Goal: Transaction & Acquisition: Purchase product/service

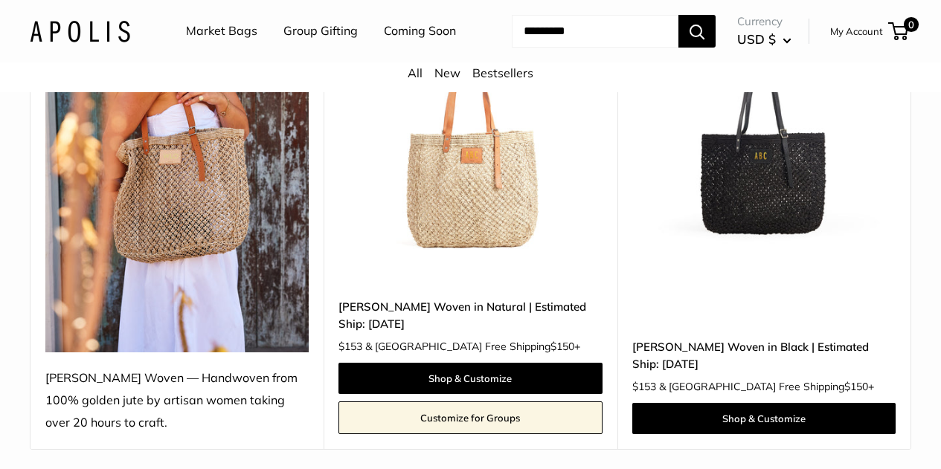
scroll to position [280, 0]
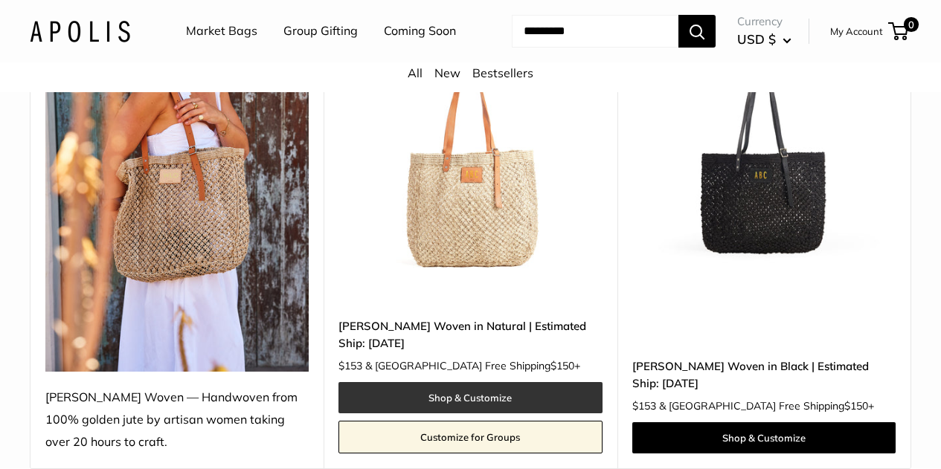
click at [492, 414] on link "Shop & Customize" at bounding box center [469, 397] width 263 height 31
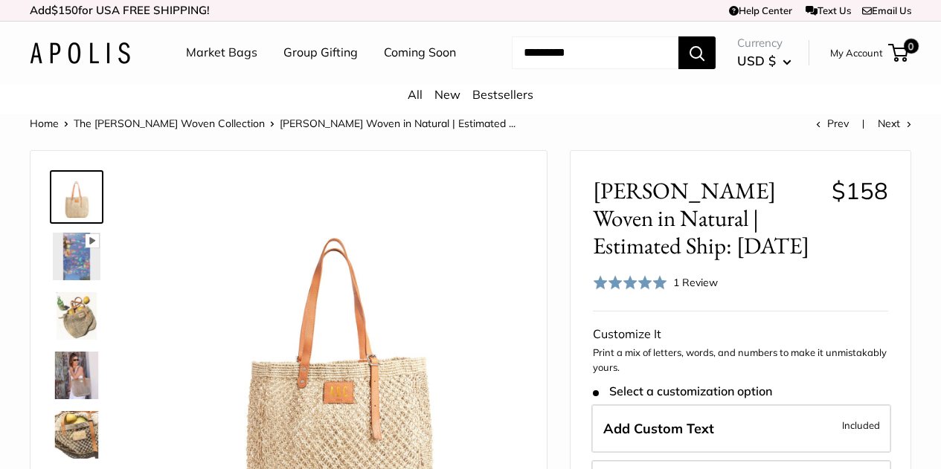
scroll to position [149, 0]
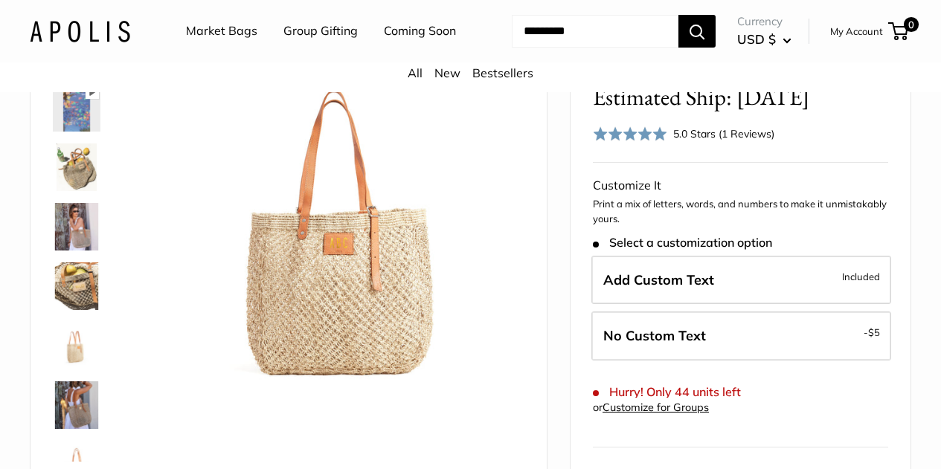
click at [68, 181] on img at bounding box center [77, 168] width 48 height 48
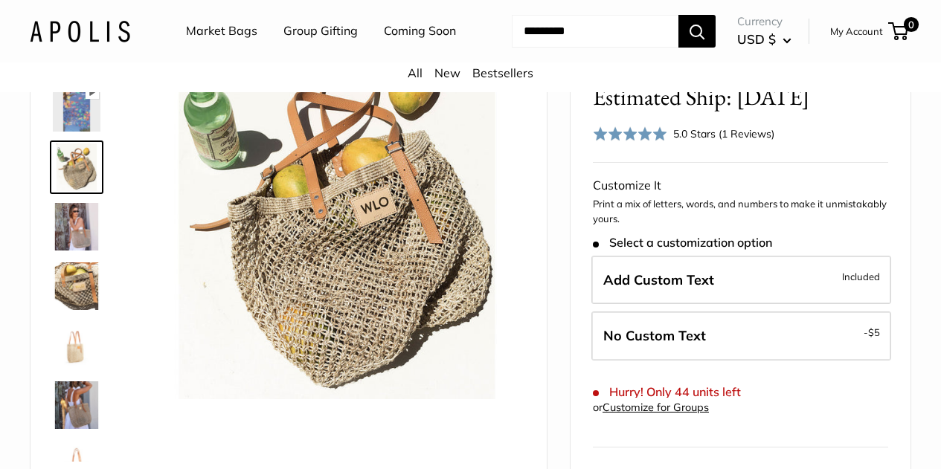
click at [80, 176] on img at bounding box center [77, 168] width 48 height 48
click at [84, 247] on img at bounding box center [77, 227] width 48 height 48
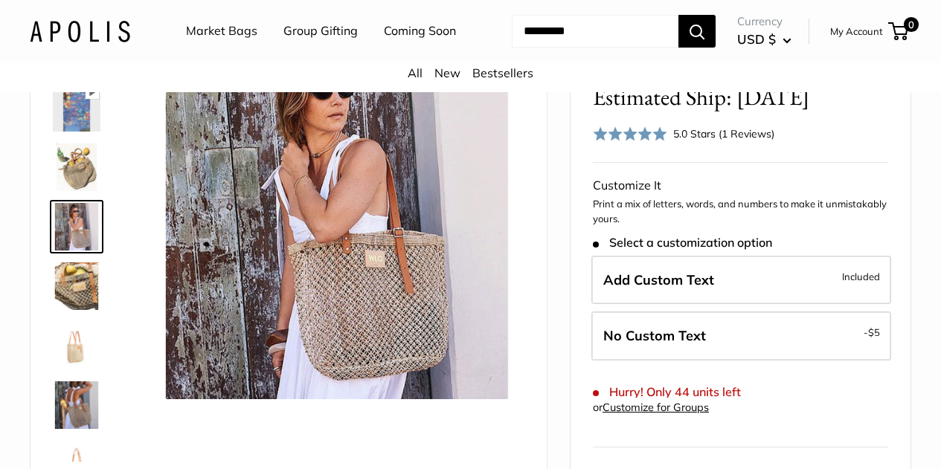
click at [73, 309] on img at bounding box center [77, 287] width 48 height 48
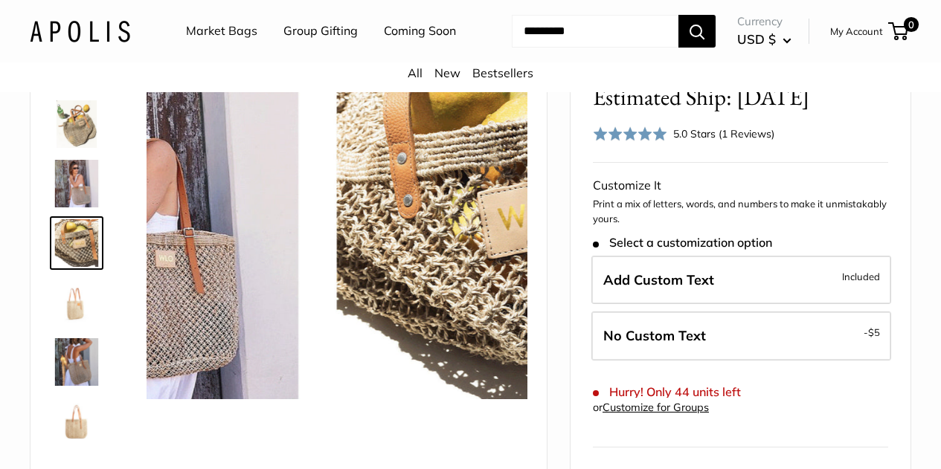
scroll to position [46, 0]
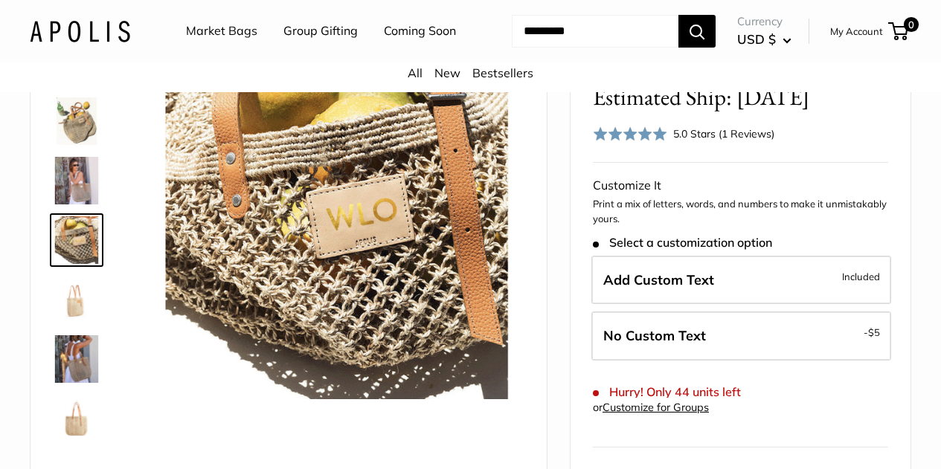
click at [71, 361] on img at bounding box center [77, 359] width 48 height 48
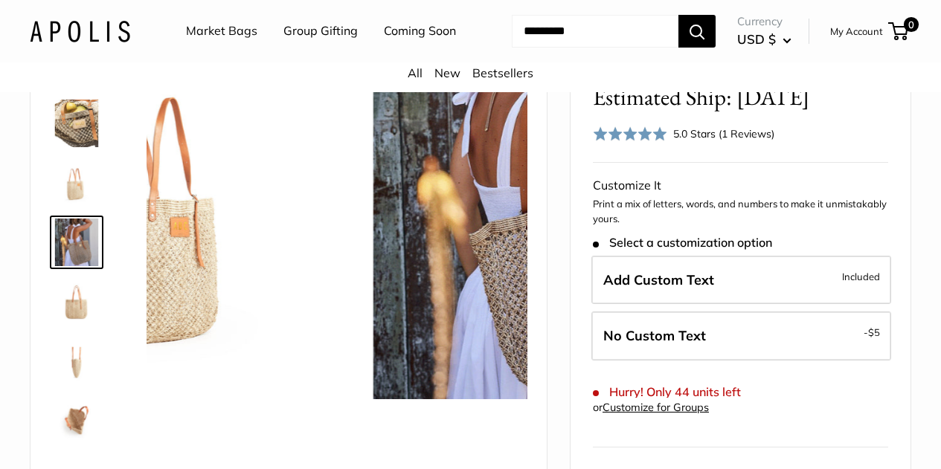
scroll to position [165, 0]
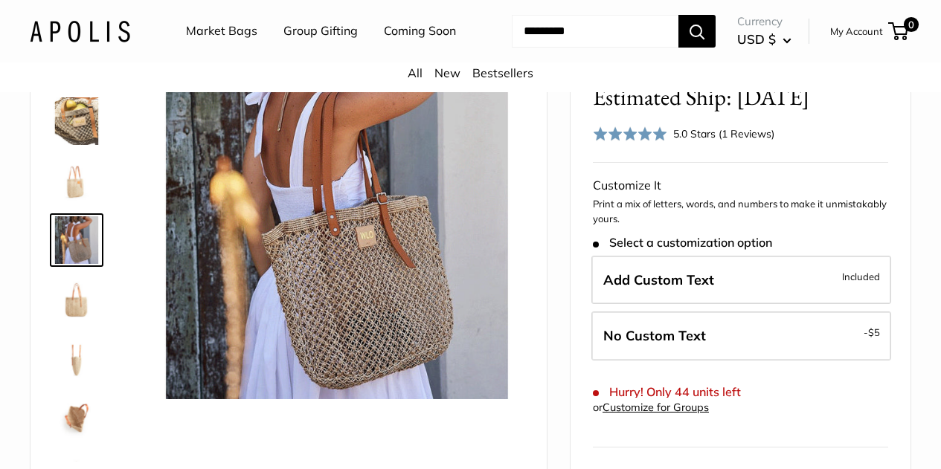
click at [83, 429] on img at bounding box center [77, 419] width 48 height 48
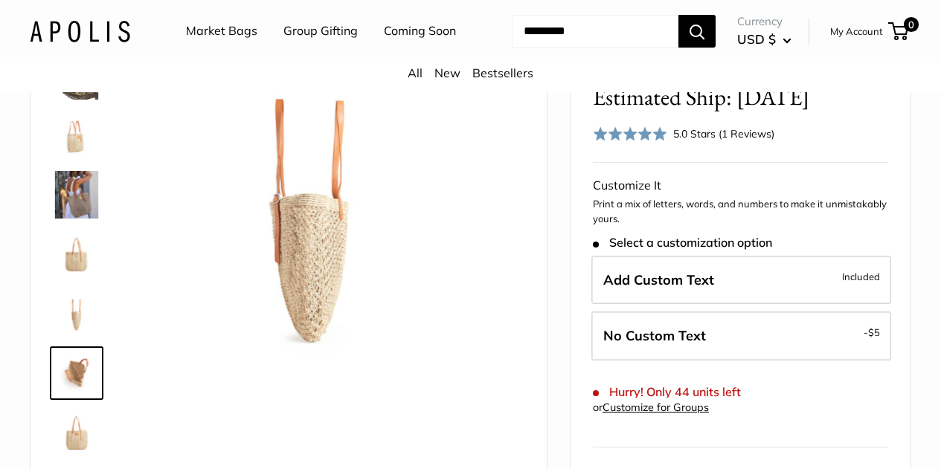
scroll to position [214, 0]
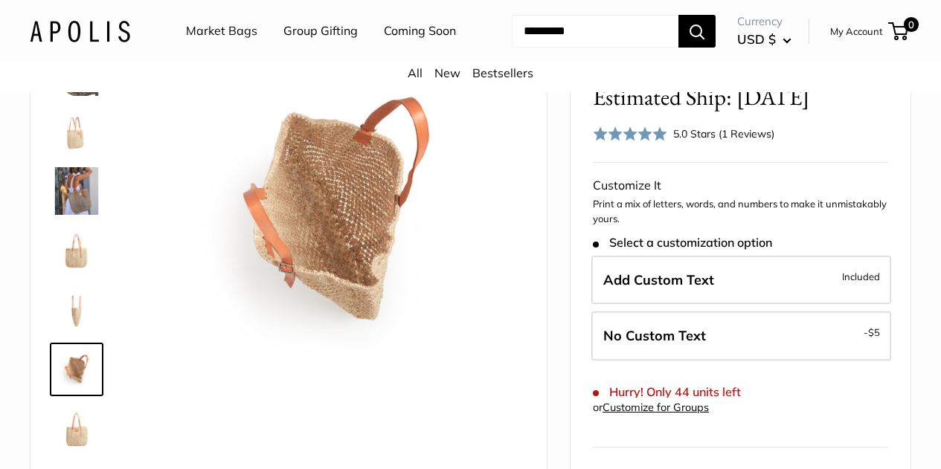
click at [80, 431] on img at bounding box center [77, 429] width 48 height 48
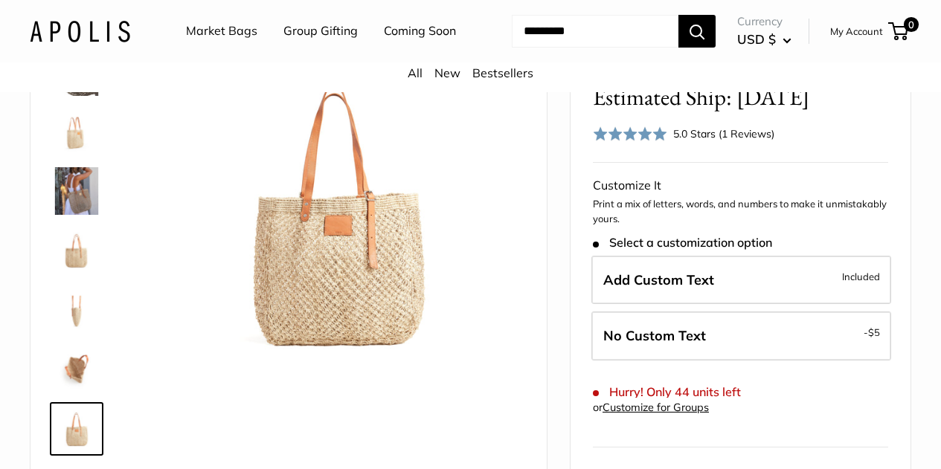
click at [77, 377] on img at bounding box center [77, 370] width 48 height 48
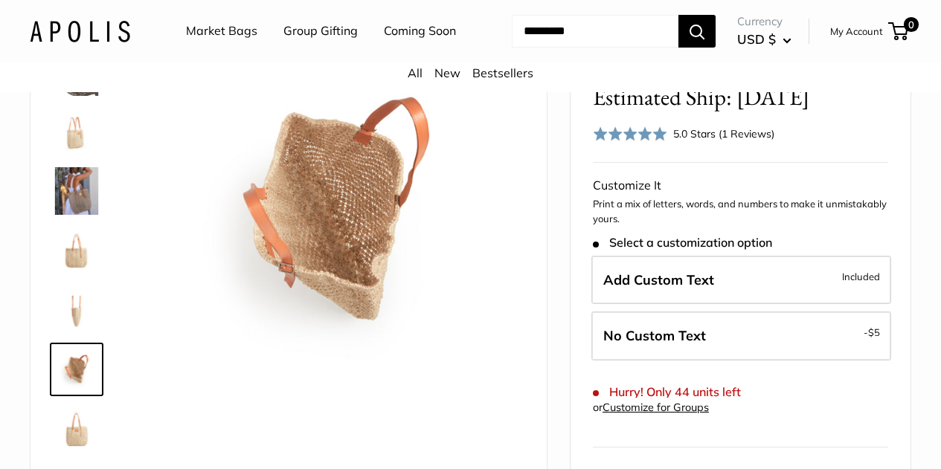
click at [728, 142] on div "5.0 Stars (1 Reviews)" at bounding box center [723, 134] width 101 height 16
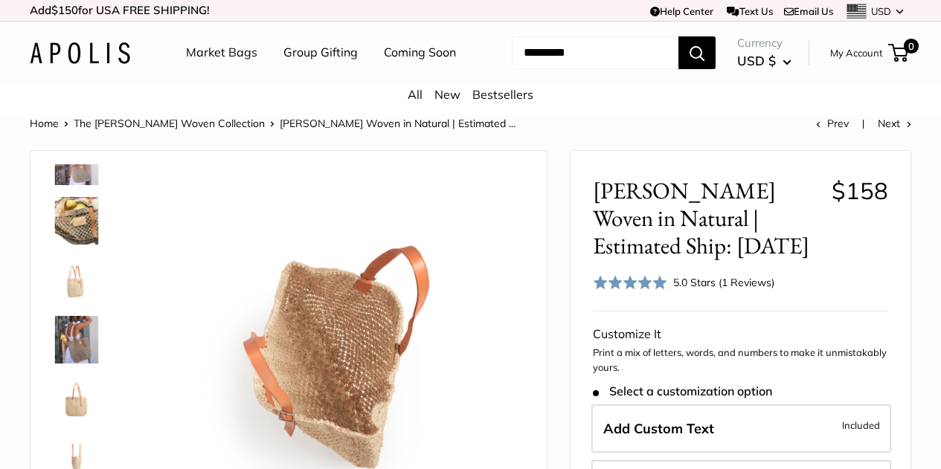
scroll to position [149, 0]
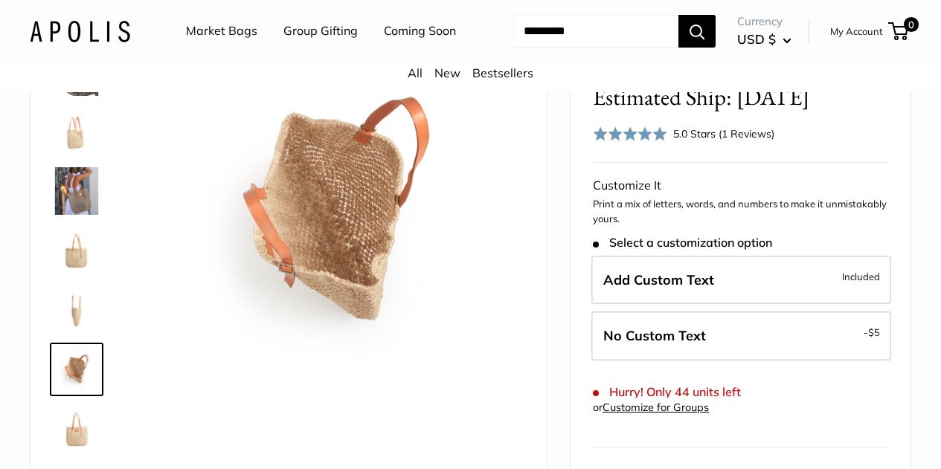
click at [68, 205] on img at bounding box center [77, 191] width 48 height 48
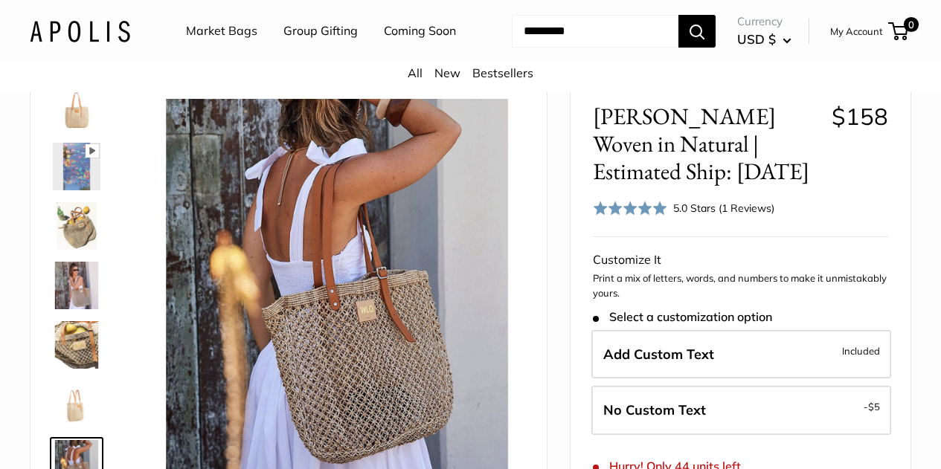
scroll to position [0, 0]
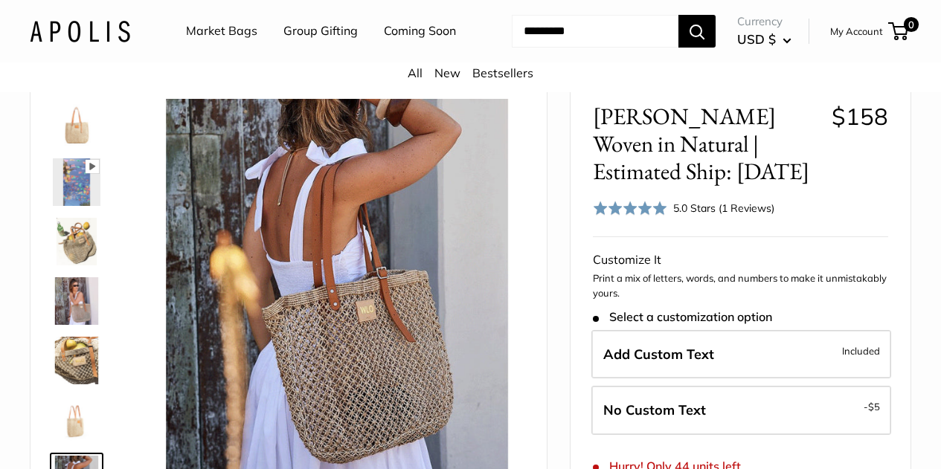
click at [89, 318] on img at bounding box center [77, 301] width 48 height 48
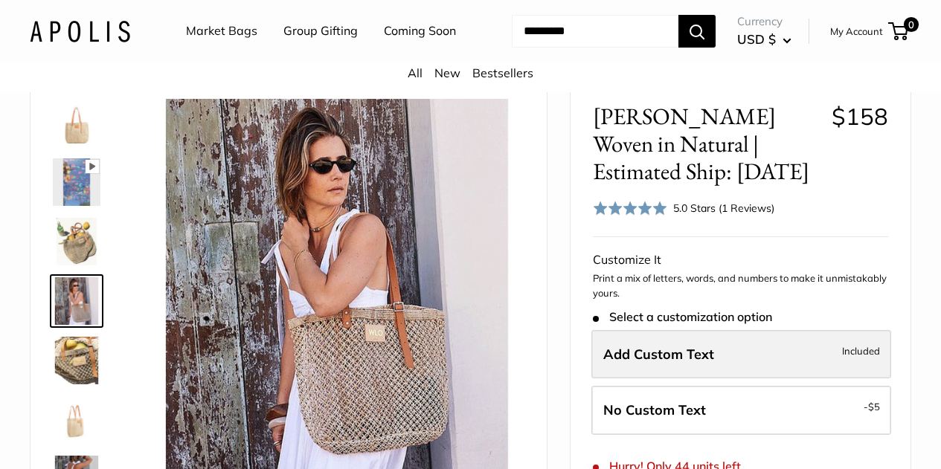
click at [759, 364] on label "Add Custom Text Included" at bounding box center [741, 354] width 300 height 49
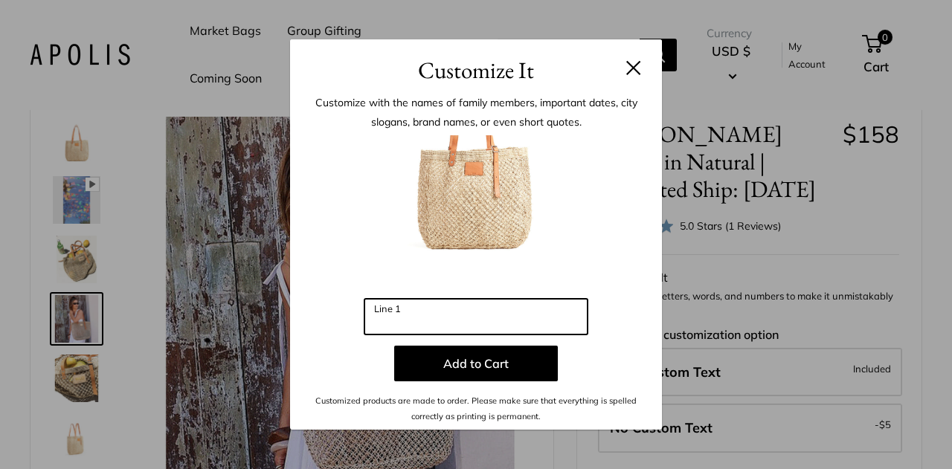
click at [520, 329] on input "Line 1" at bounding box center [475, 317] width 223 height 36
type input "***"
click at [380, 319] on input "***" at bounding box center [475, 317] width 223 height 36
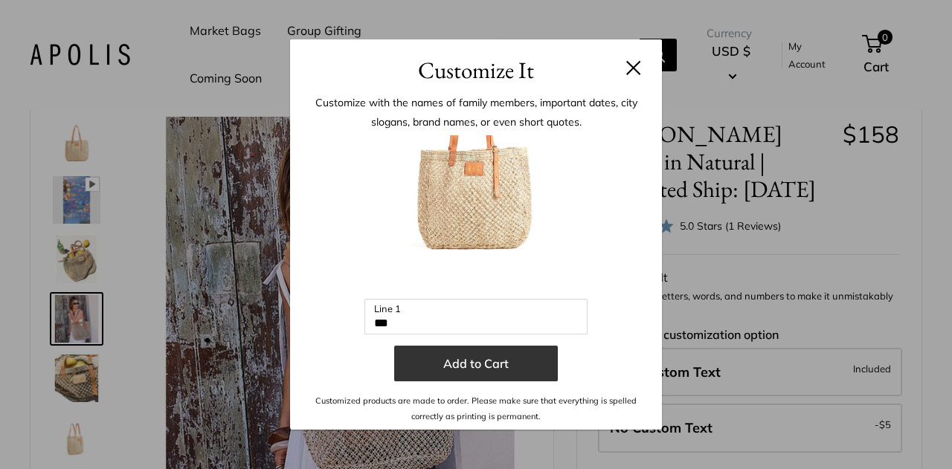
click at [472, 362] on button "Add to Cart" at bounding box center [476, 364] width 164 height 36
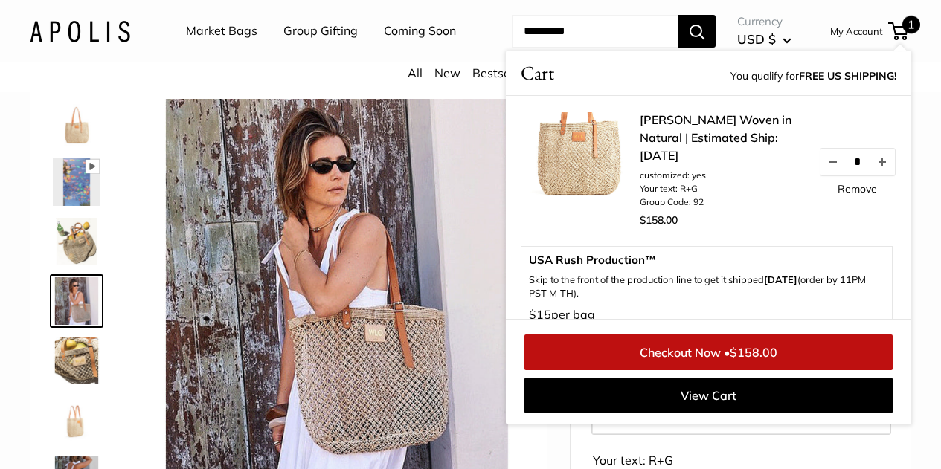
click at [65, 147] on img at bounding box center [77, 123] width 48 height 48
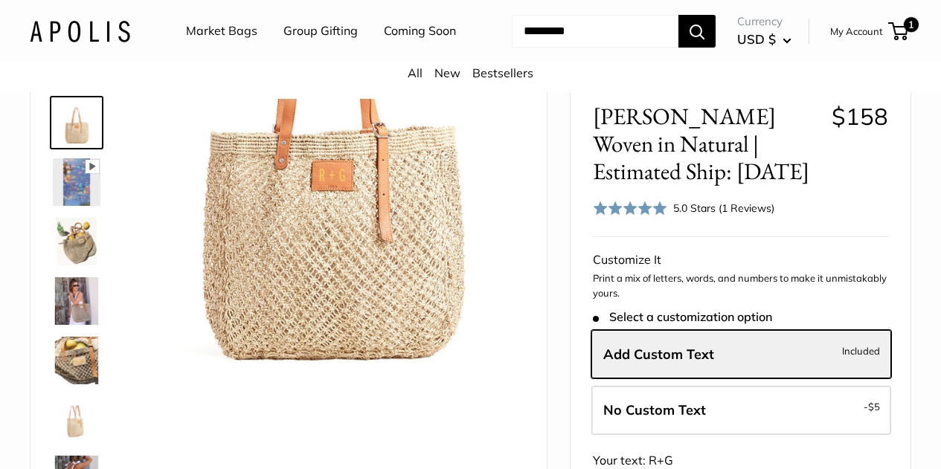
click at [69, 254] on img at bounding box center [77, 242] width 48 height 48
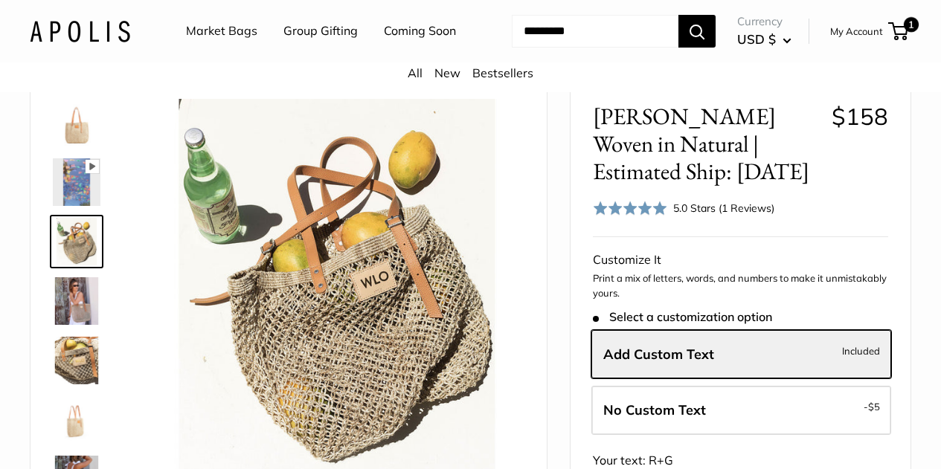
click at [83, 324] on img at bounding box center [77, 301] width 48 height 48
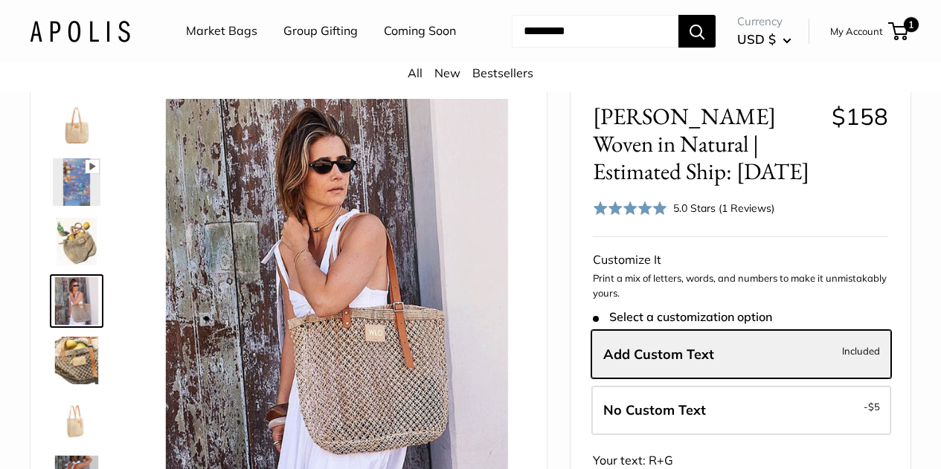
click at [838, 207] on div "Mercado Woven in Natural | Estimated Ship: Oct. 19th $158 Rated 5.0 out of 5 5.…" at bounding box center [740, 161] width 295 height 116
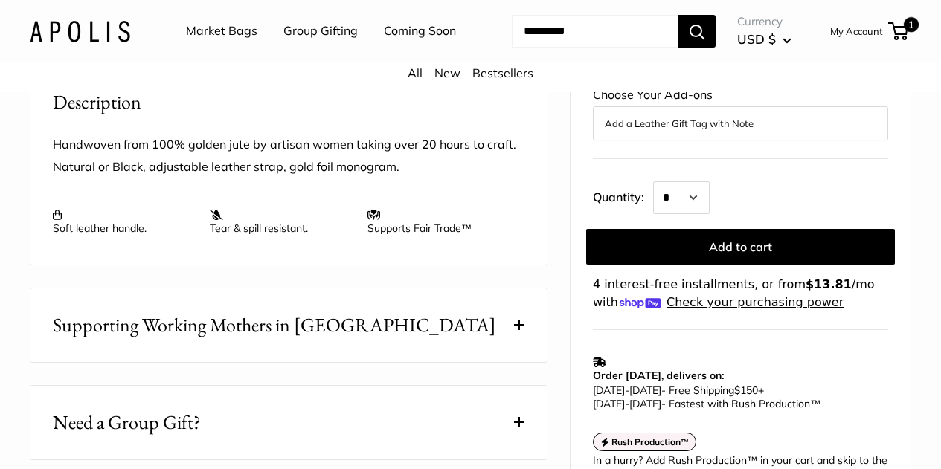
scroll to position [595, 0]
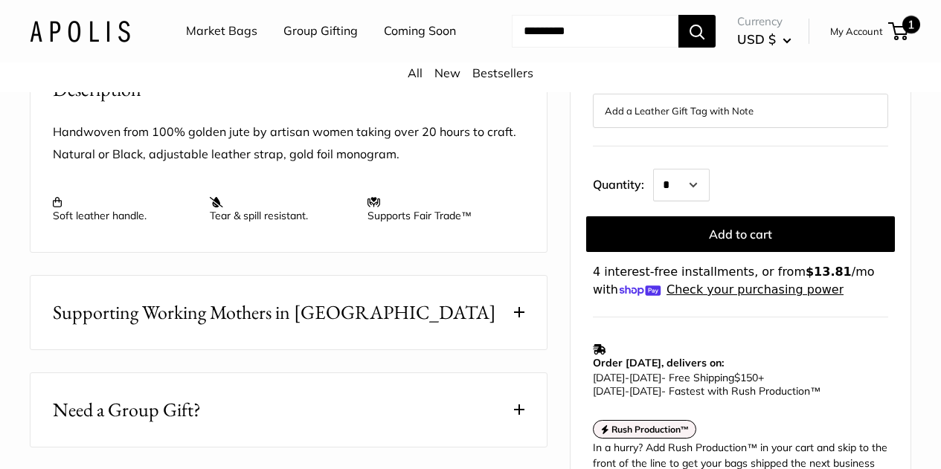
click at [888, 40] on span "1" at bounding box center [898, 31] width 20 height 18
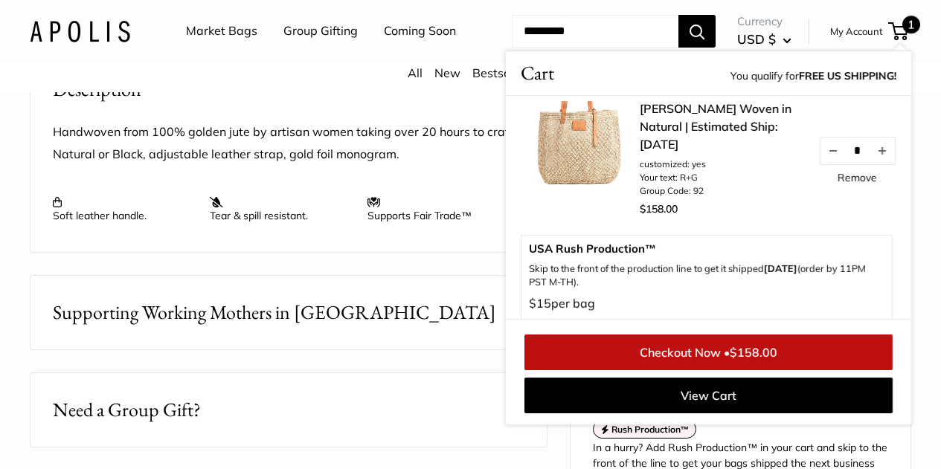
scroll to position [0, 0]
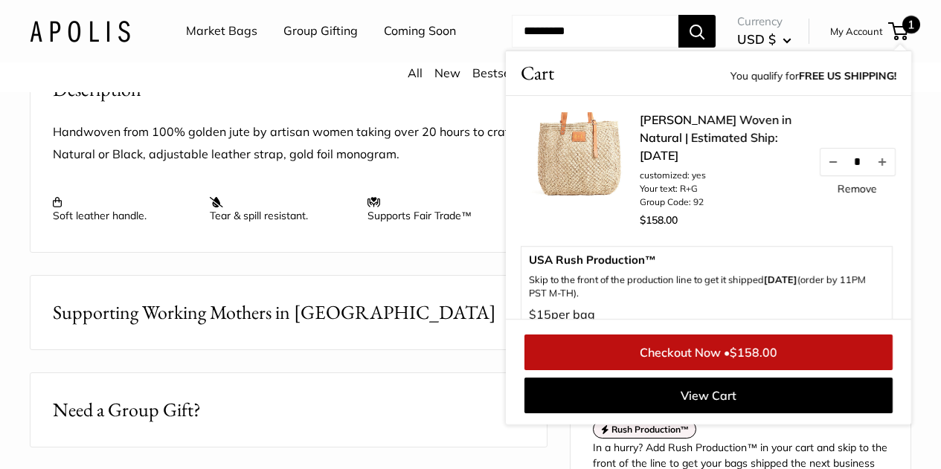
click at [431, 55] on ul "Market Bags Group Gifting Coming Soon" at bounding box center [334, 31] width 296 height 48
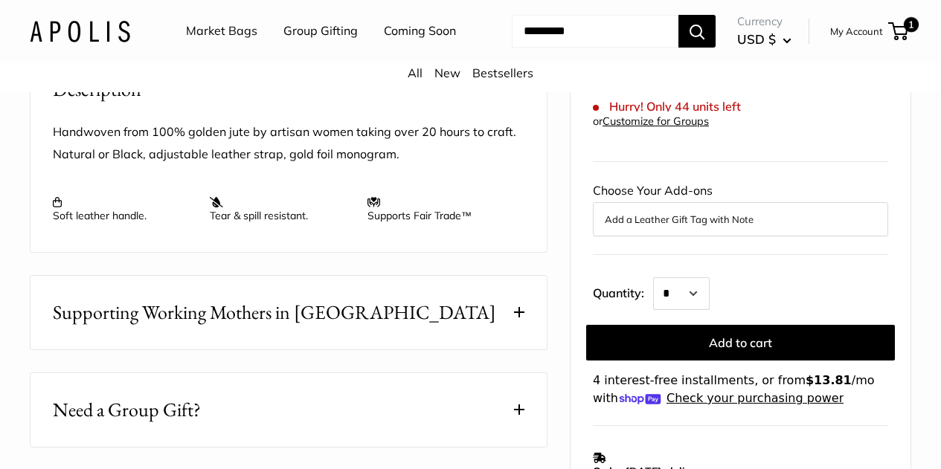
scroll to position [74, 0]
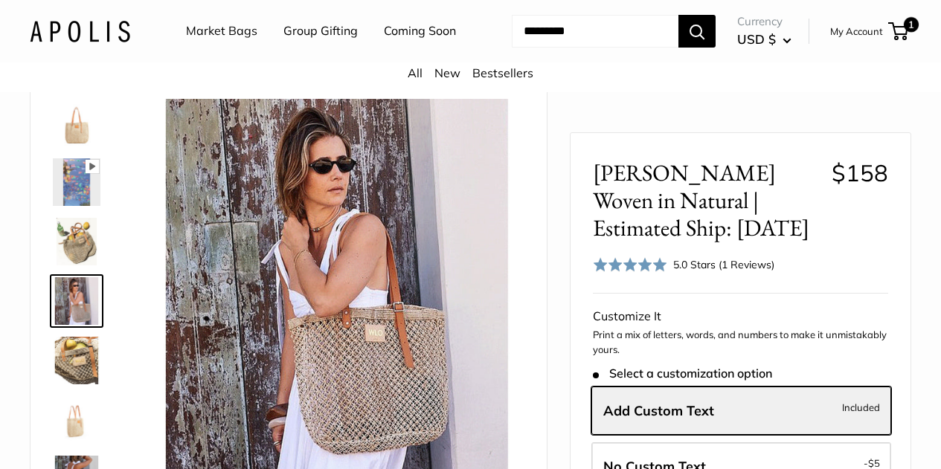
click at [61, 142] on img at bounding box center [77, 123] width 48 height 48
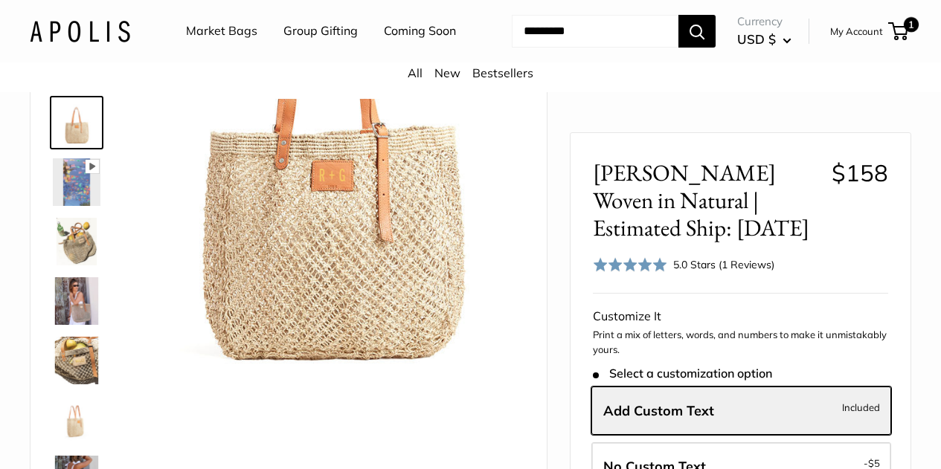
click at [75, 265] on img at bounding box center [77, 242] width 48 height 48
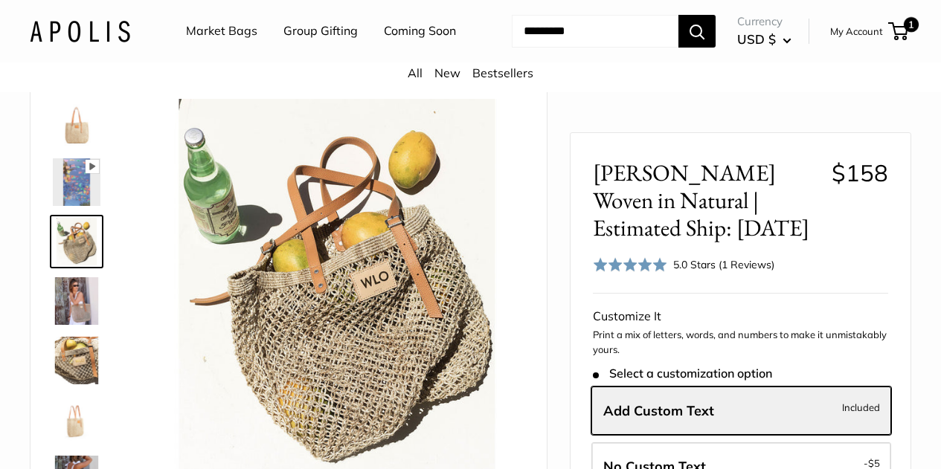
click at [85, 325] on img at bounding box center [77, 301] width 48 height 48
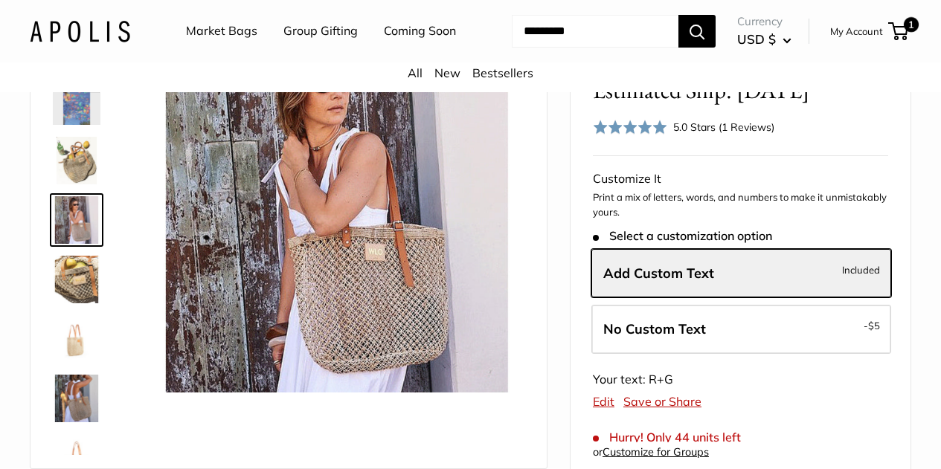
scroll to position [0, 0]
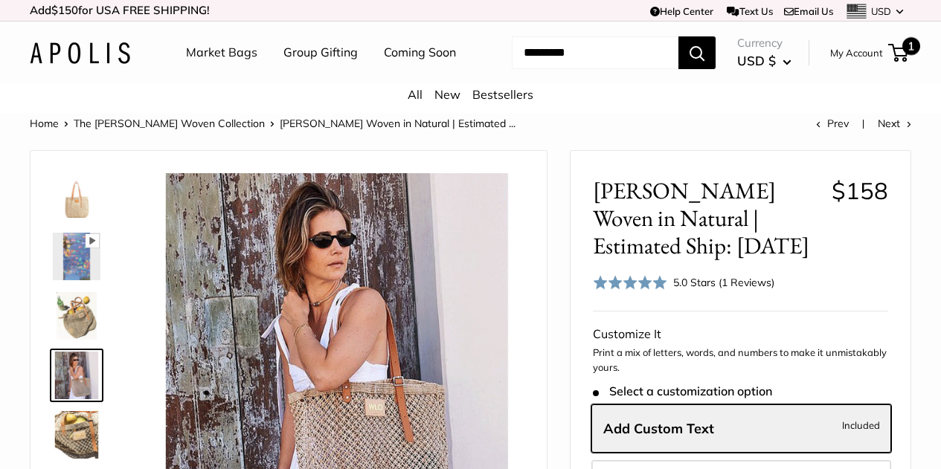
click at [888, 62] on span "1" at bounding box center [898, 53] width 20 height 18
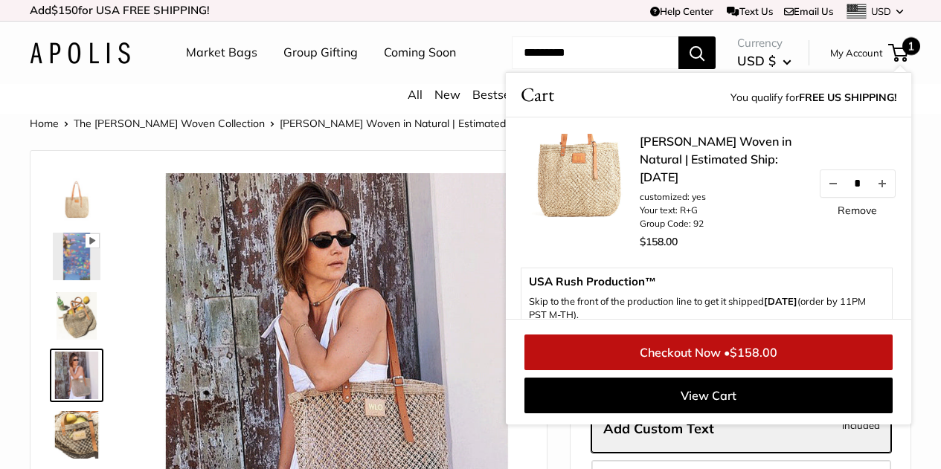
click at [723, 370] on link "Checkout Now • $158.00" at bounding box center [708, 353] width 368 height 36
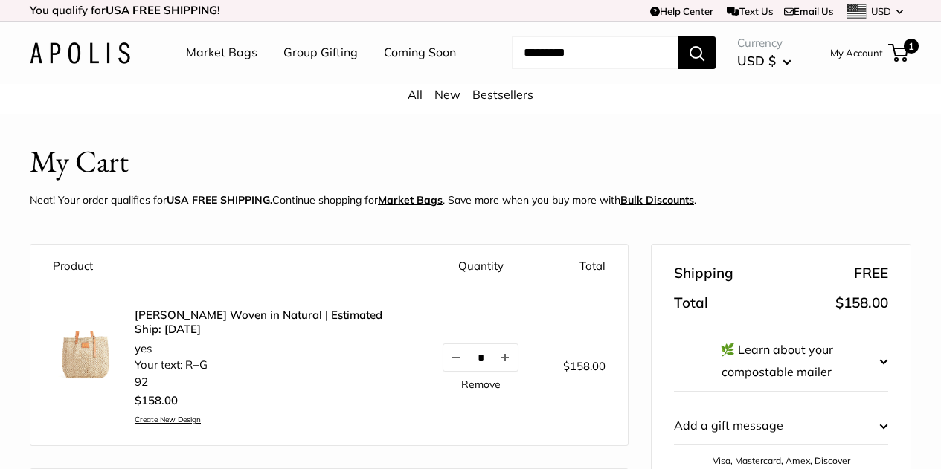
click at [87, 374] on img at bounding box center [86, 365] width 67 height 67
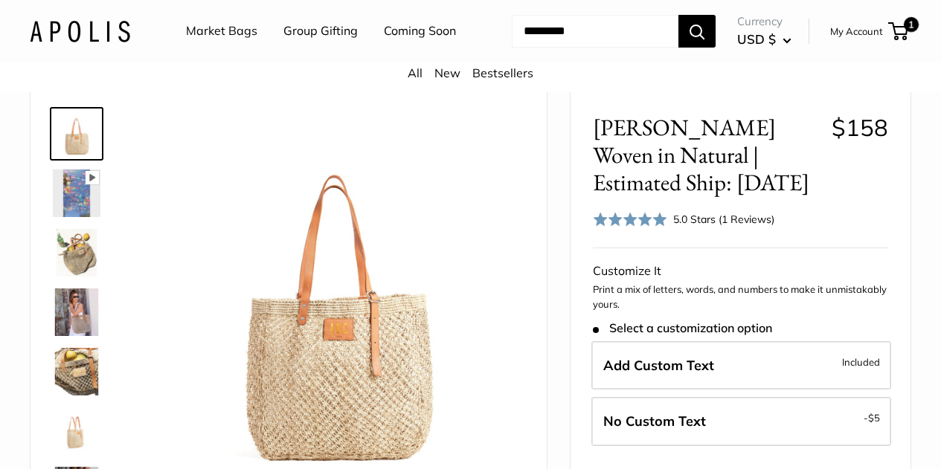
scroll to position [74, 0]
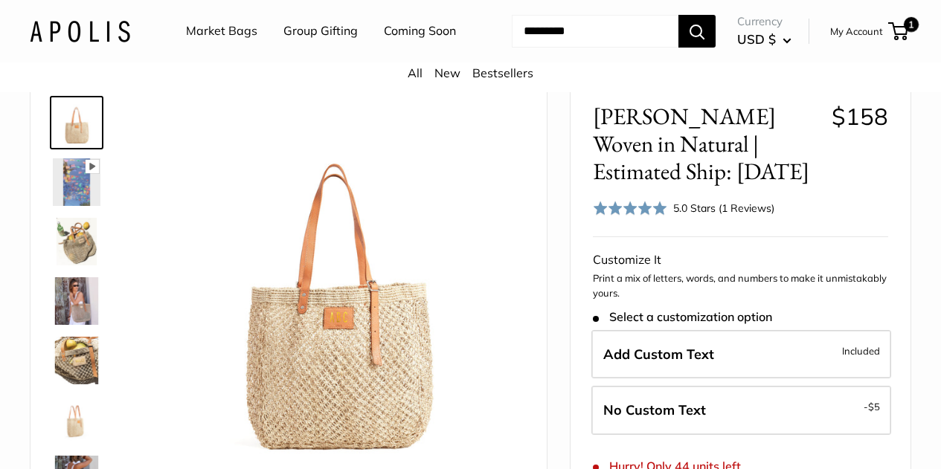
click at [83, 206] on img at bounding box center [77, 182] width 48 height 48
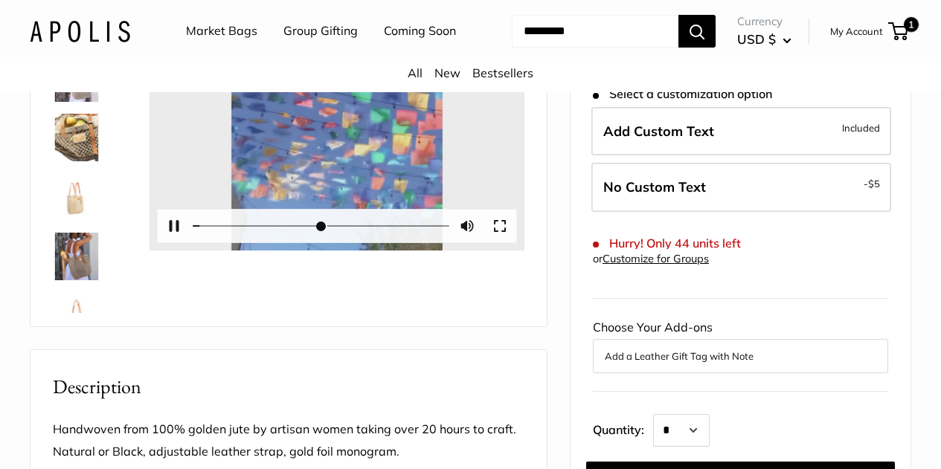
scroll to position [223, 0]
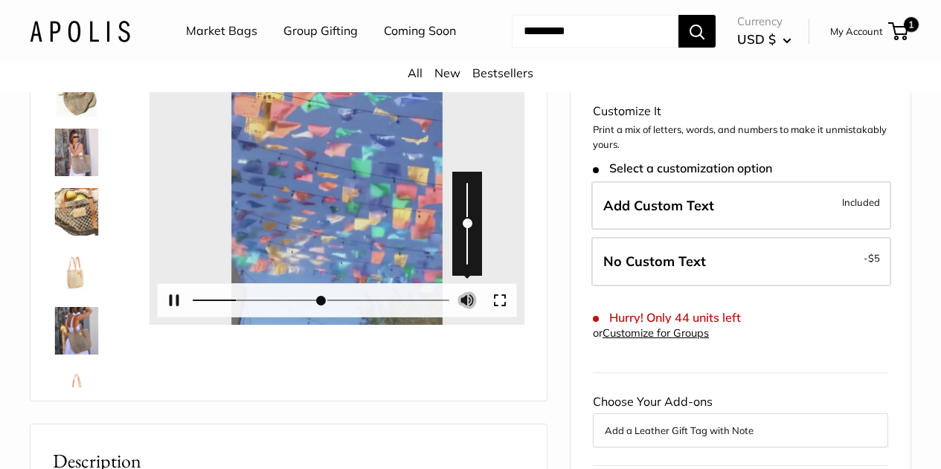
type input "*****"
click at [463, 317] on button "Unmute Mute" at bounding box center [467, 300] width 33 height 33
type input "*"
type input "*****"
click at [468, 317] on button "Unmute Mute" at bounding box center [467, 300] width 33 height 33
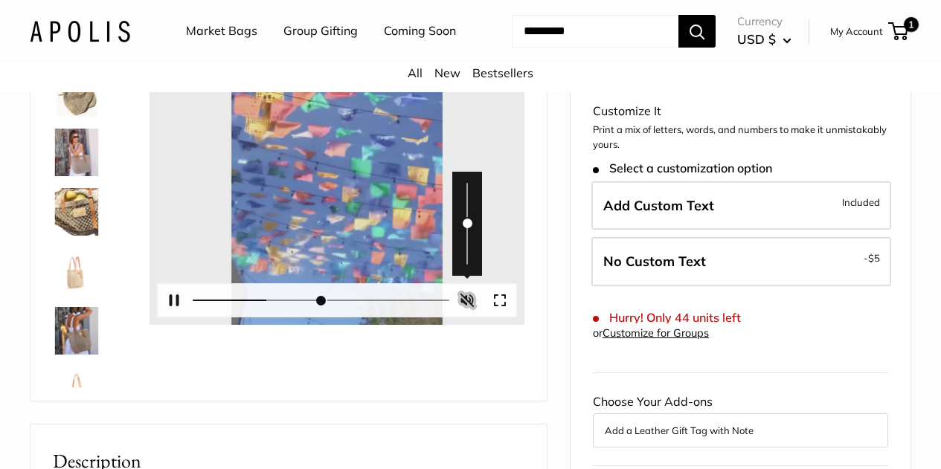
type input "*"
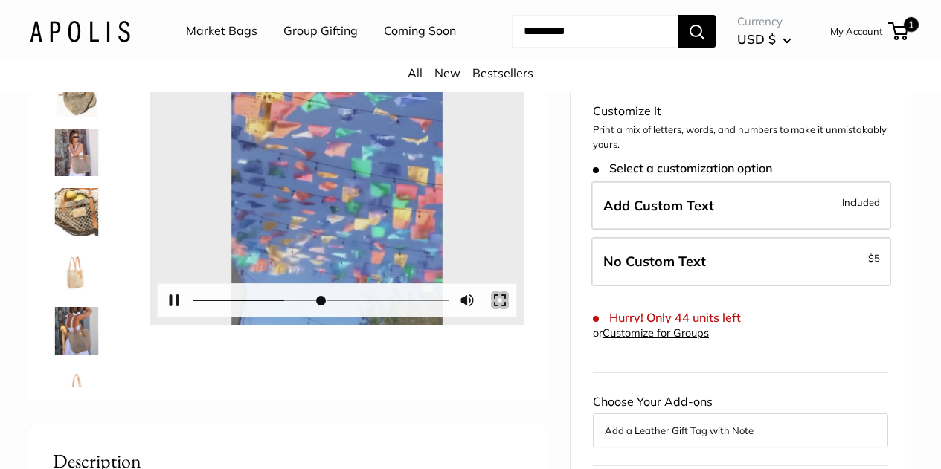
click at [495, 317] on button "Exit fullscreen Enter fullscreen" at bounding box center [499, 300] width 33 height 33
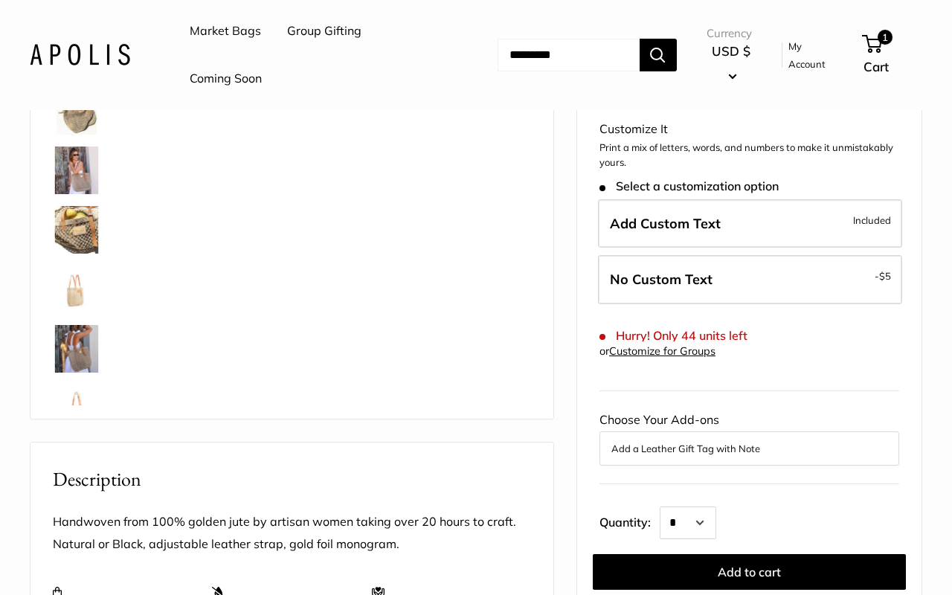
type input "****"
click at [138, 344] on button "Exit fullscreen Enter fullscreen" at bounding box center [122, 328] width 33 height 33
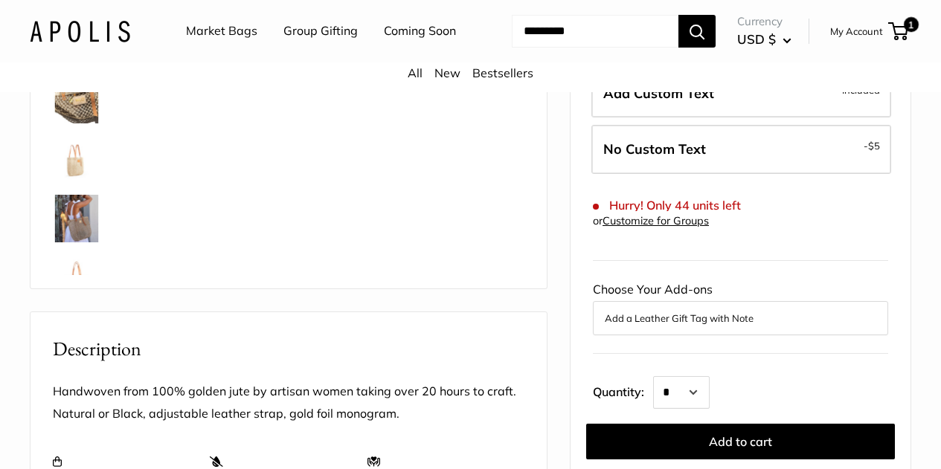
scroll to position [298, 0]
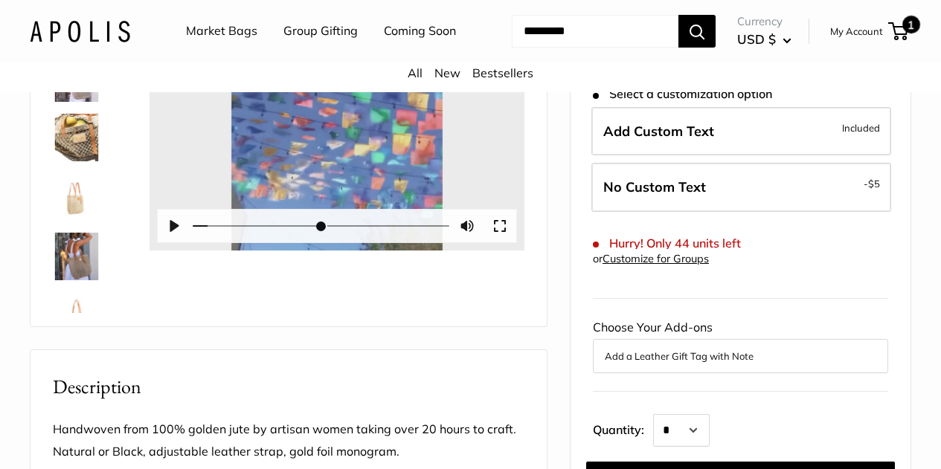
click at [888, 39] on span "1" at bounding box center [898, 31] width 20 height 18
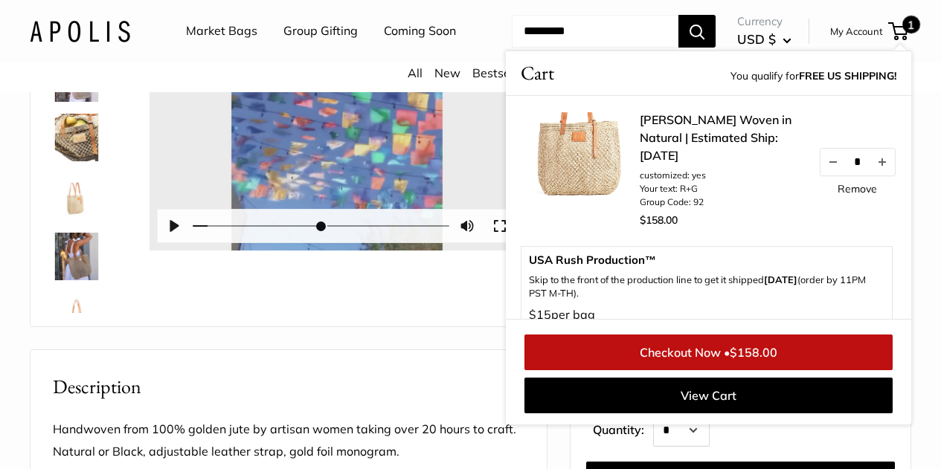
click at [723, 370] on link "Checkout Now • $158.00" at bounding box center [708, 353] width 368 height 36
